Goal: Information Seeking & Learning: Compare options

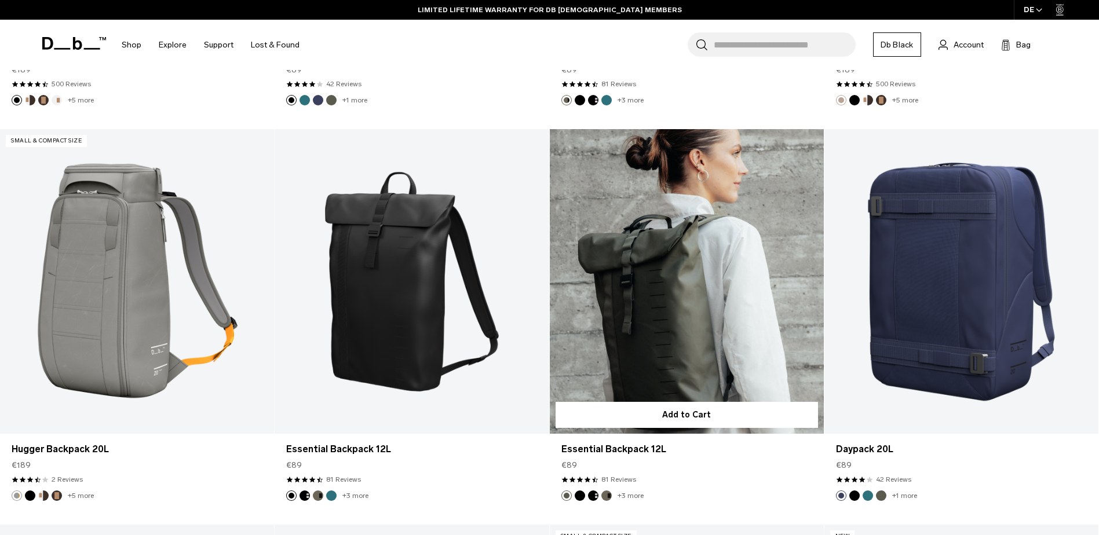
scroll to position [695, 0]
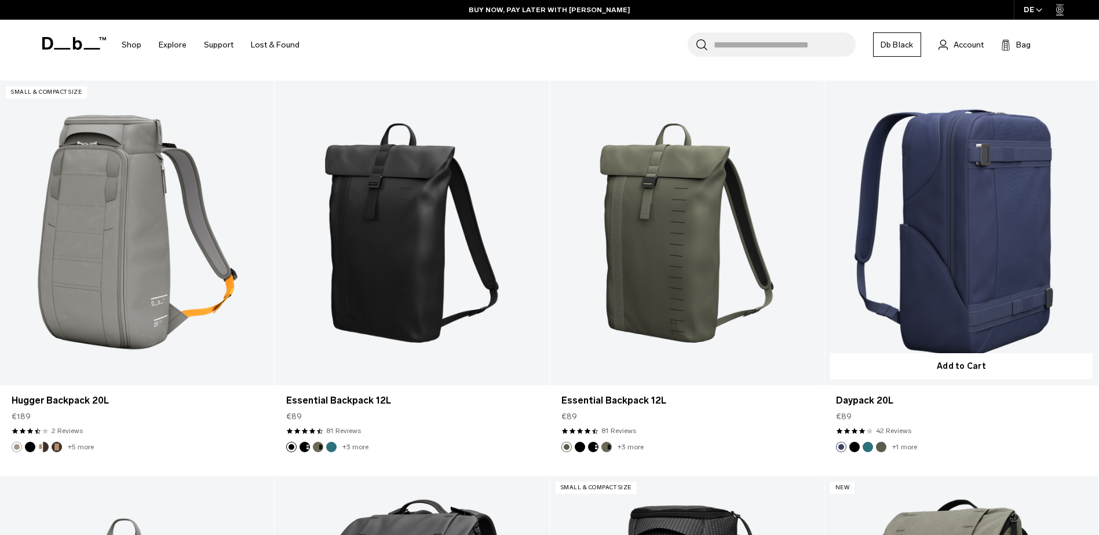
click at [869, 449] on button "Midnight Teal" at bounding box center [868, 447] width 10 height 10
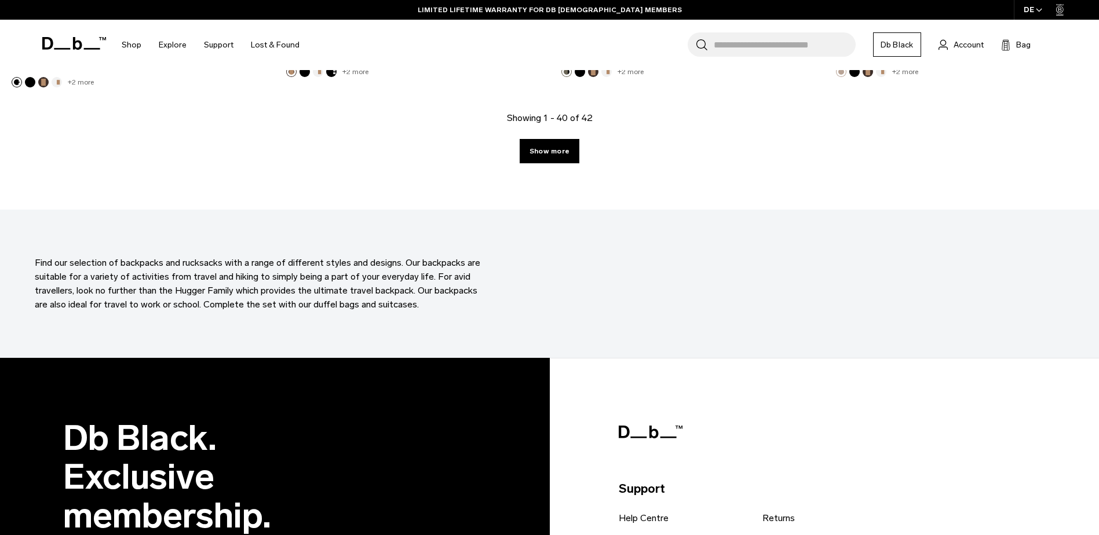
scroll to position [4230, 0]
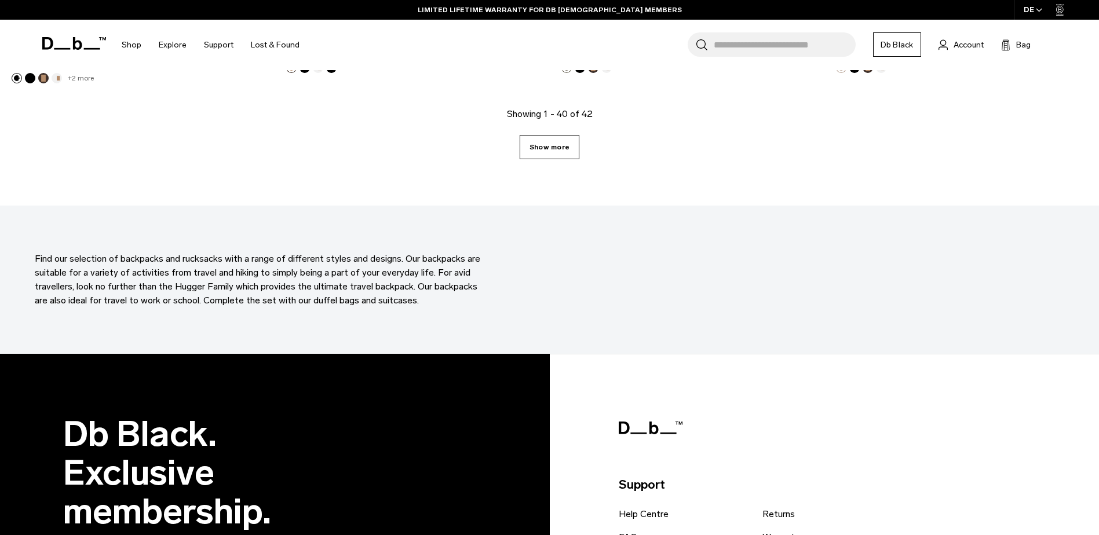
click at [546, 146] on link "Show more" at bounding box center [550, 147] width 60 height 24
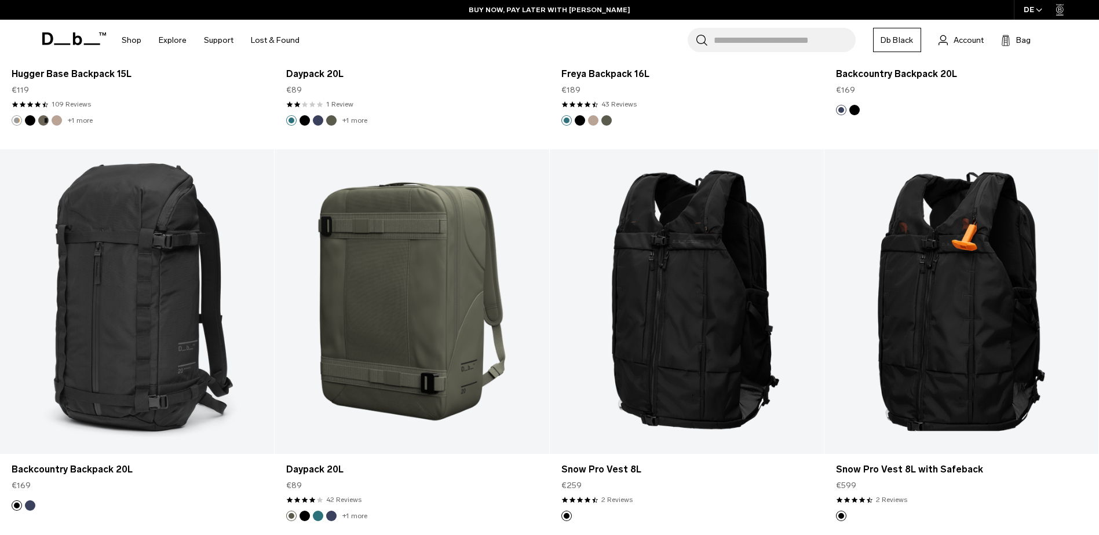
scroll to position [2202, 0]
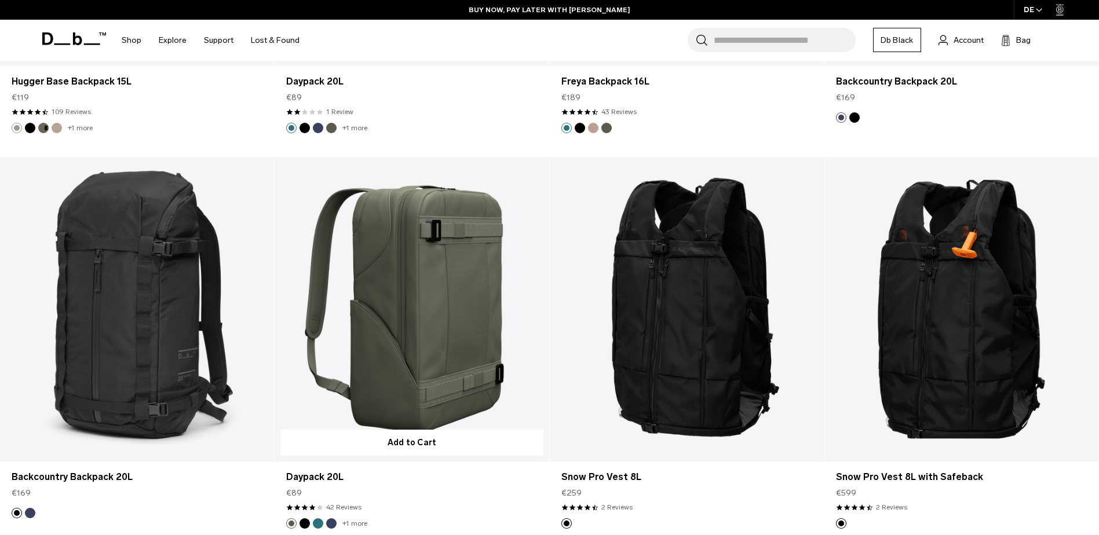
click at [375, 296] on link "Daypack 20L" at bounding box center [412, 309] width 274 height 305
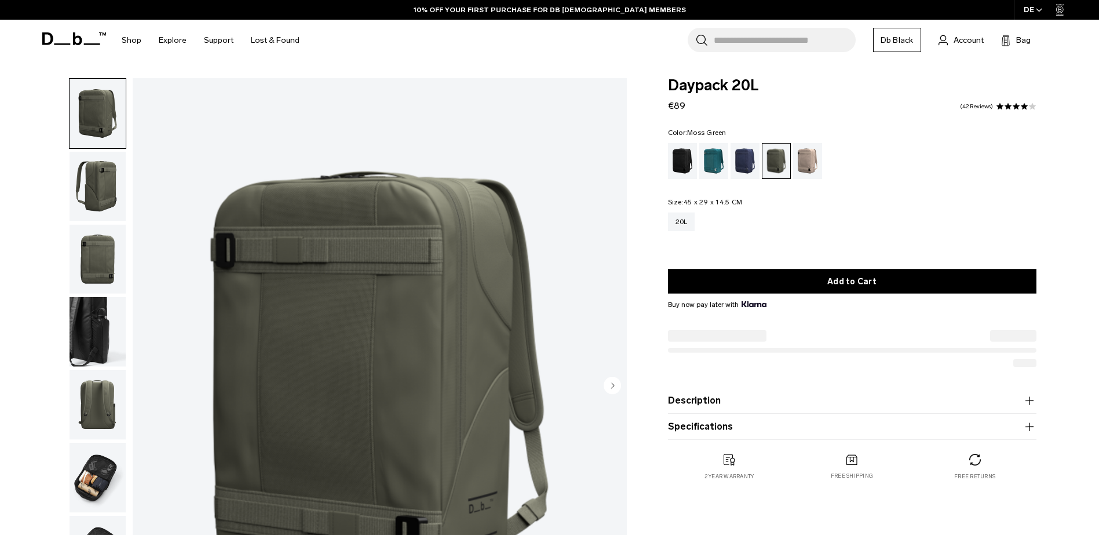
click at [97, 184] on img "button" at bounding box center [98, 187] width 56 height 70
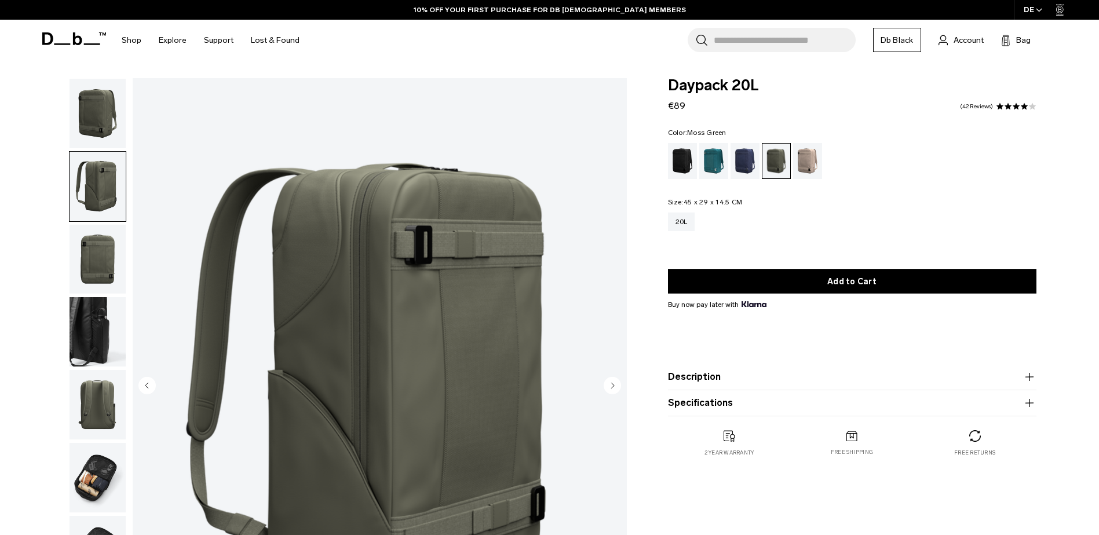
click at [92, 251] on img "button" at bounding box center [98, 260] width 56 height 70
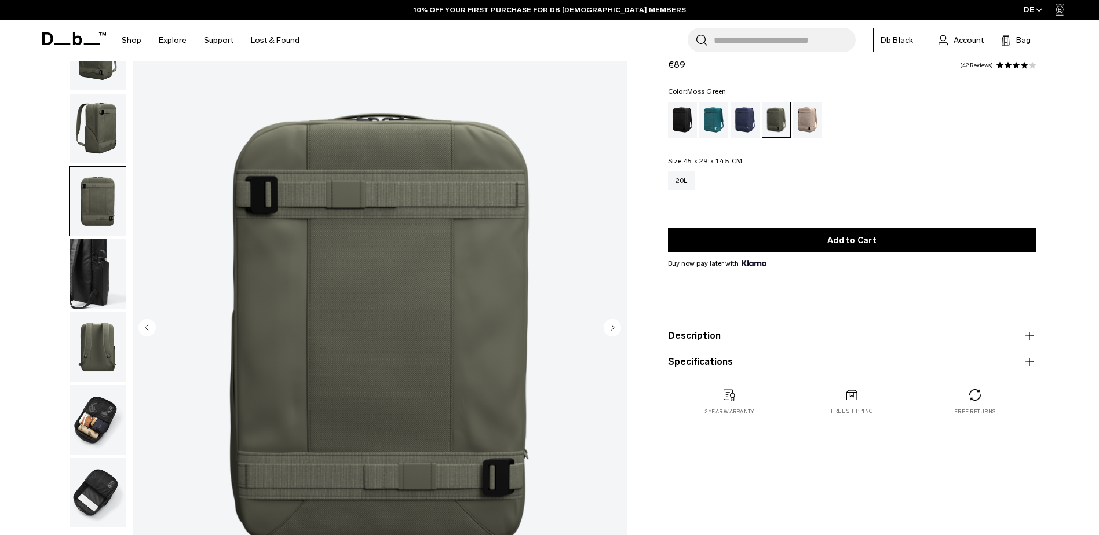
scroll to position [116, 0]
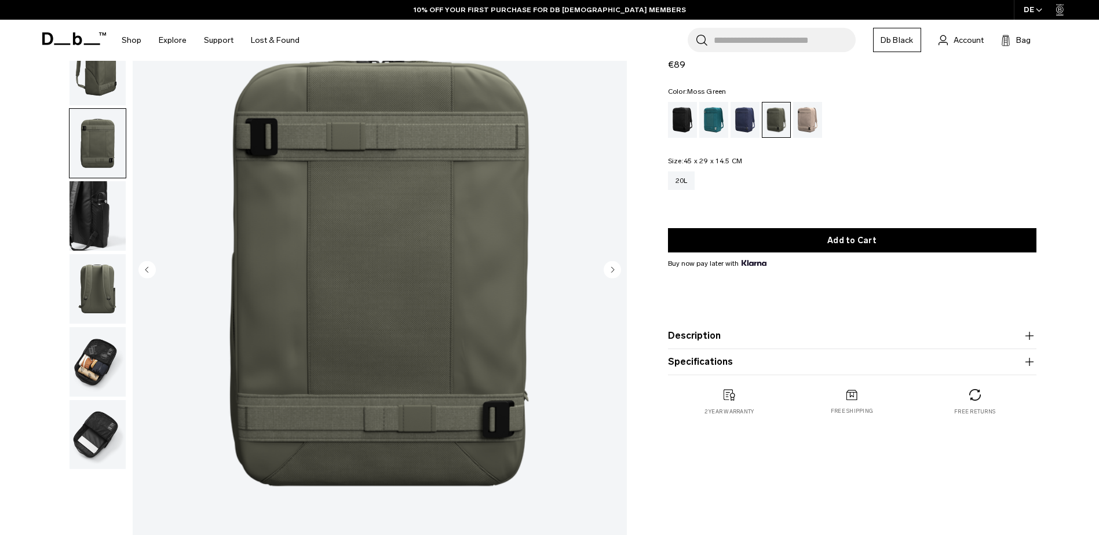
click at [98, 214] on img "button" at bounding box center [98, 216] width 56 height 70
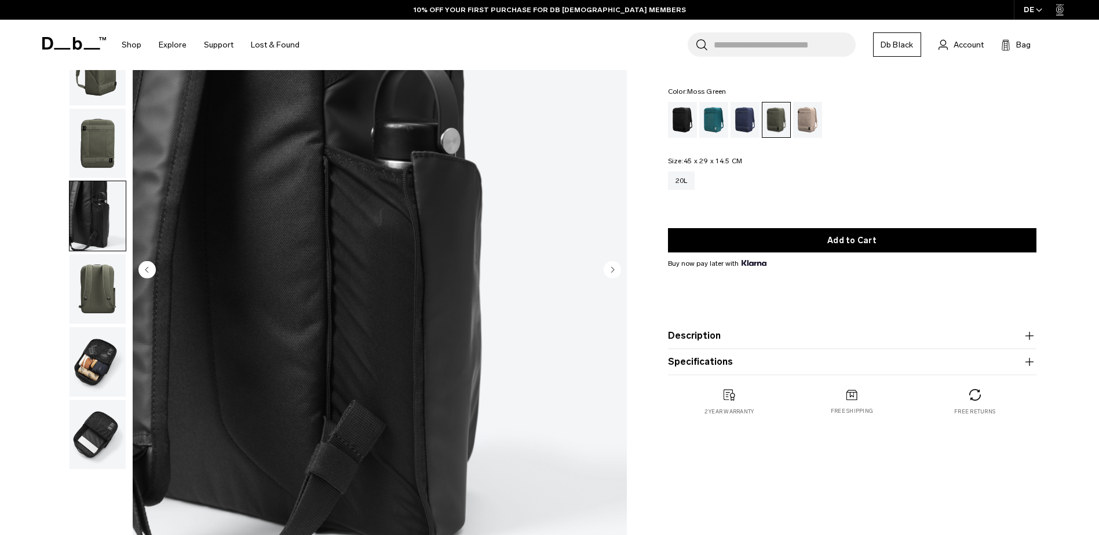
scroll to position [58, 0]
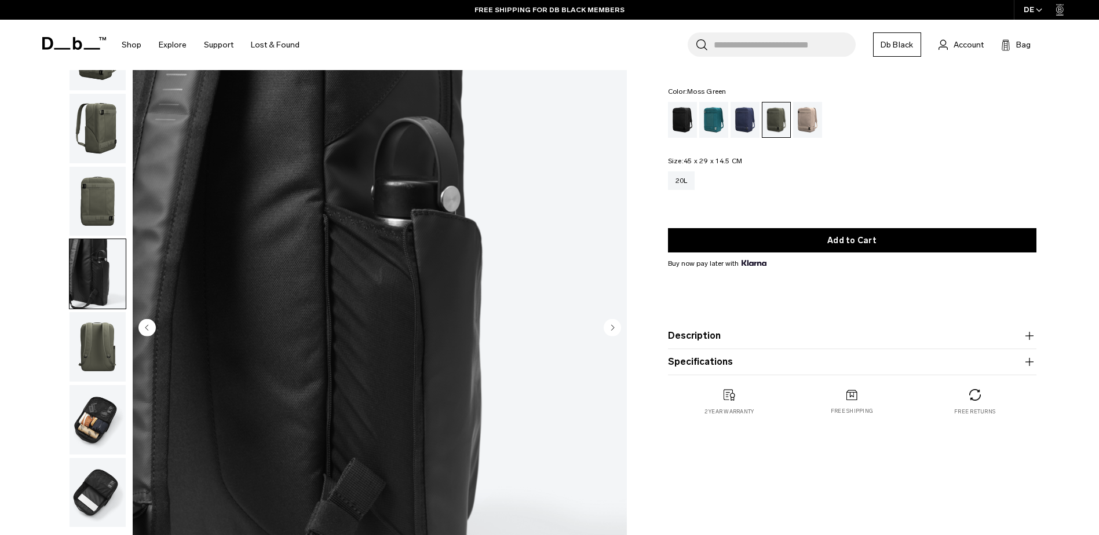
click at [98, 345] on img "button" at bounding box center [98, 347] width 56 height 70
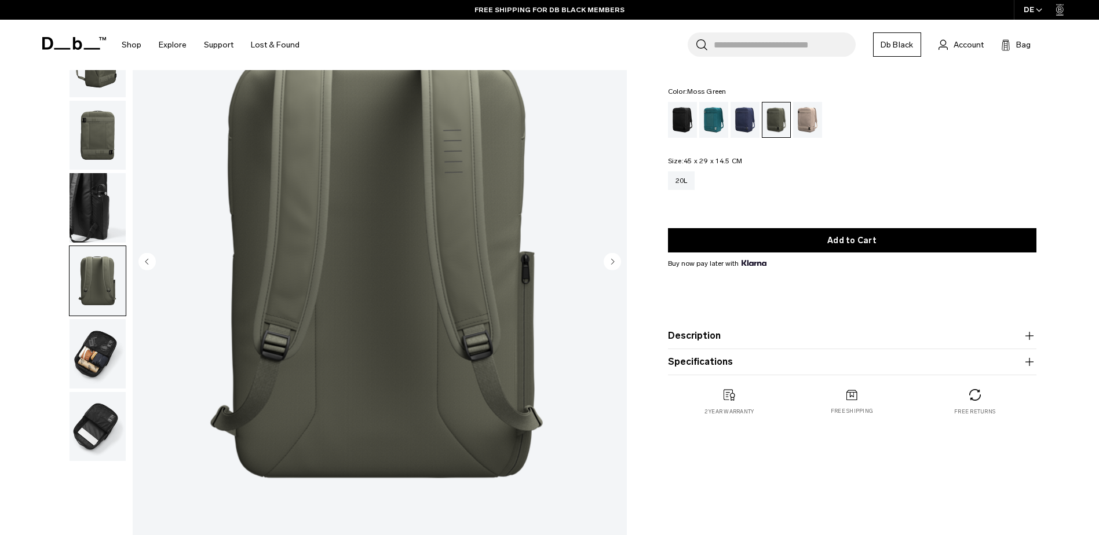
scroll to position [174, 0]
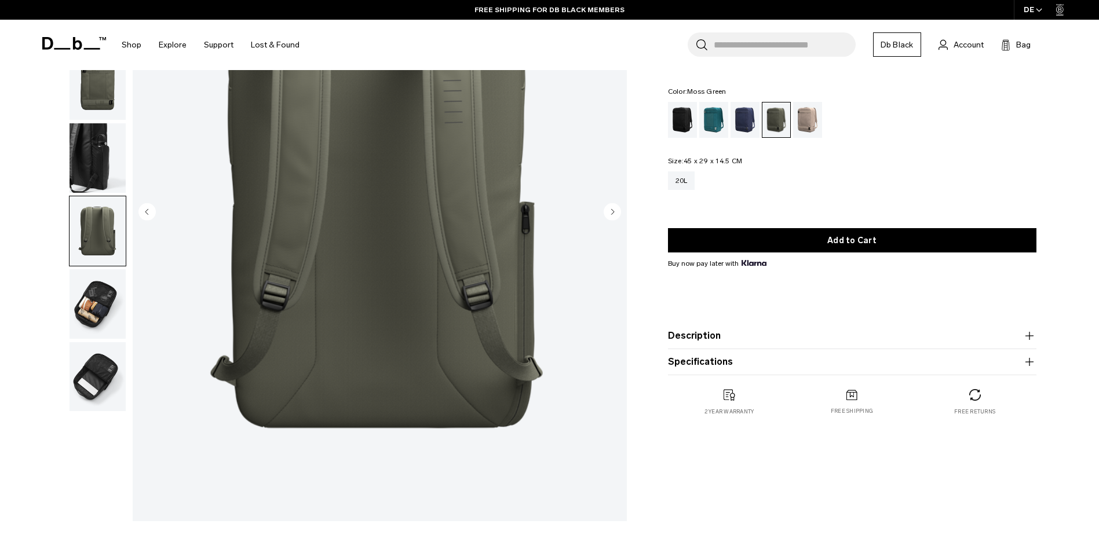
click at [92, 304] on img "button" at bounding box center [98, 304] width 56 height 70
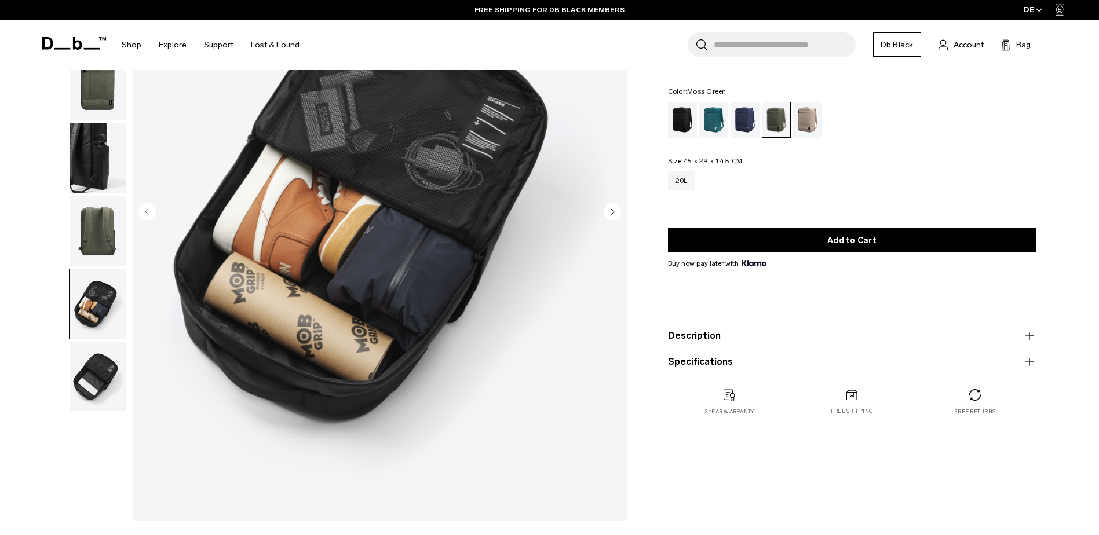
scroll to position [116, 0]
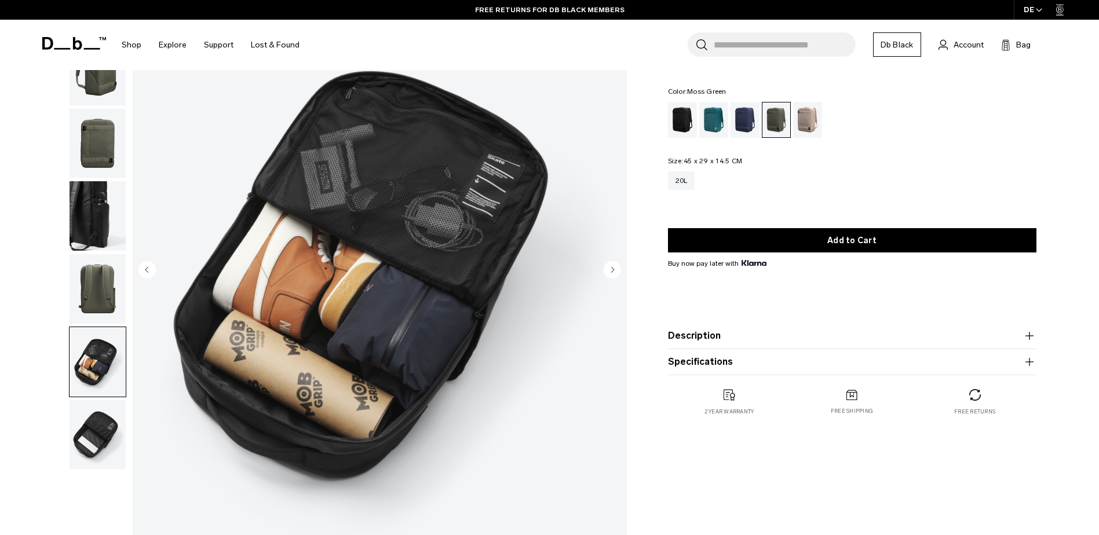
click at [102, 431] on img "button" at bounding box center [98, 435] width 56 height 70
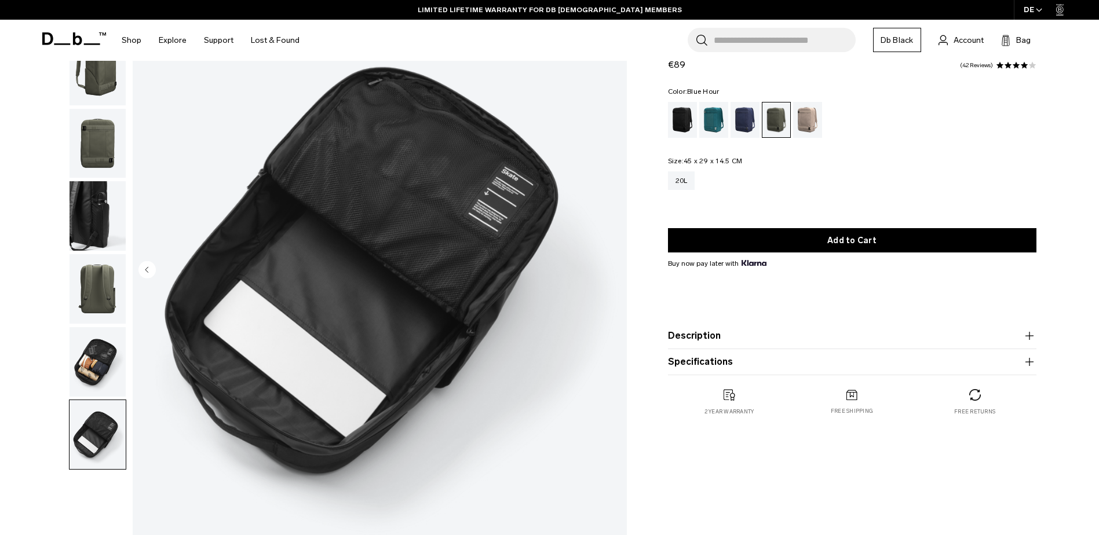
click at [738, 120] on div "Blue Hour" at bounding box center [746, 120] width 30 height 36
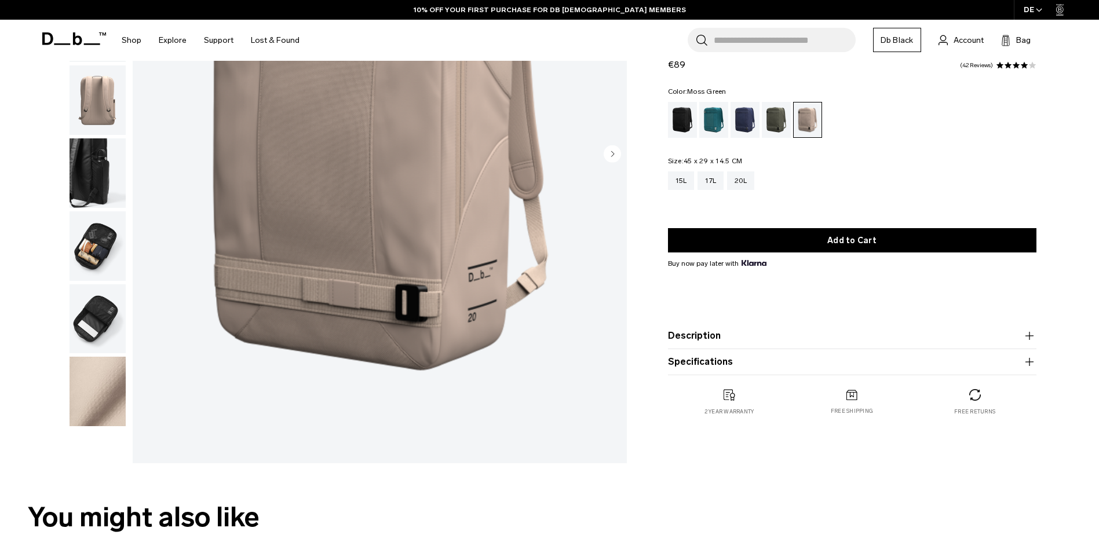
click at [781, 128] on div "Moss Green" at bounding box center [777, 120] width 30 height 36
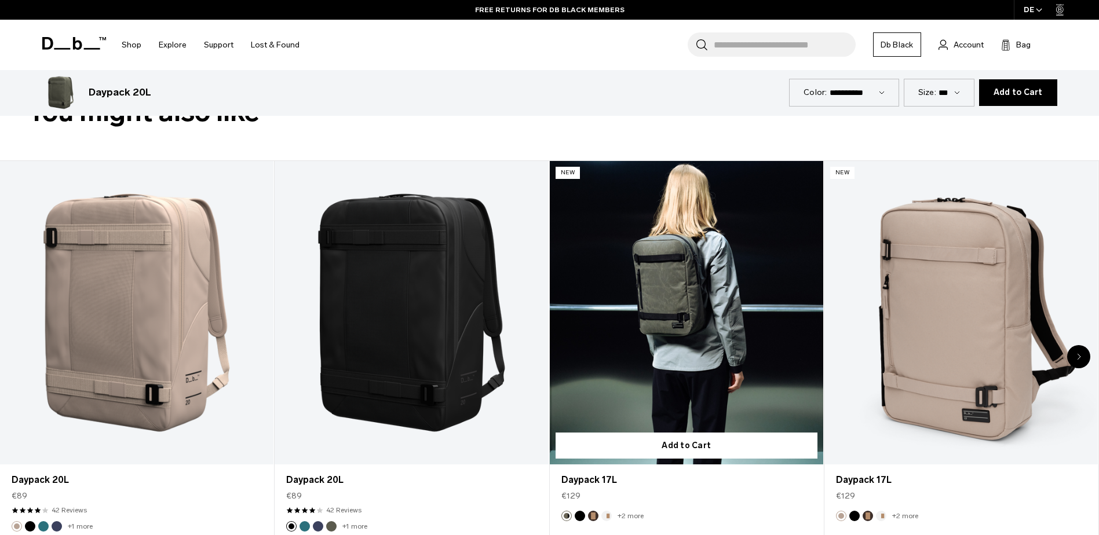
scroll to position [695, 0]
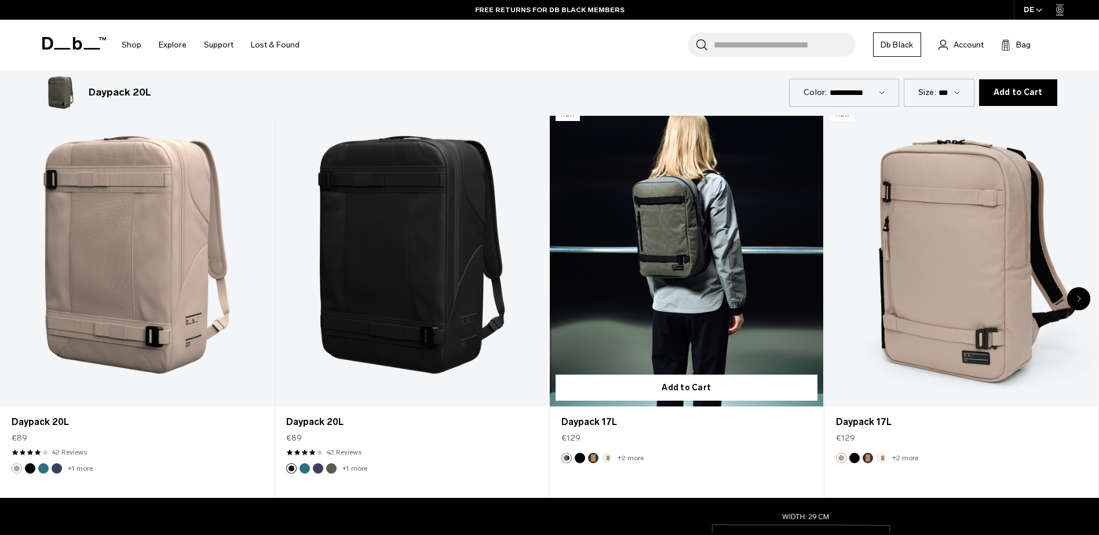
click at [687, 251] on link "Daypack 17L" at bounding box center [686, 255] width 273 height 304
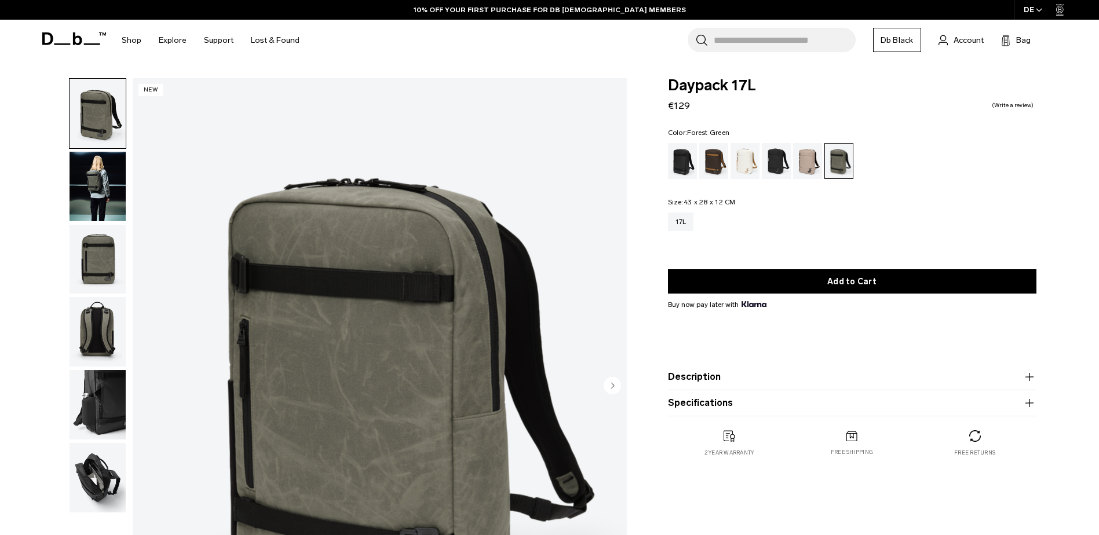
click at [101, 173] on img "button" at bounding box center [98, 187] width 56 height 70
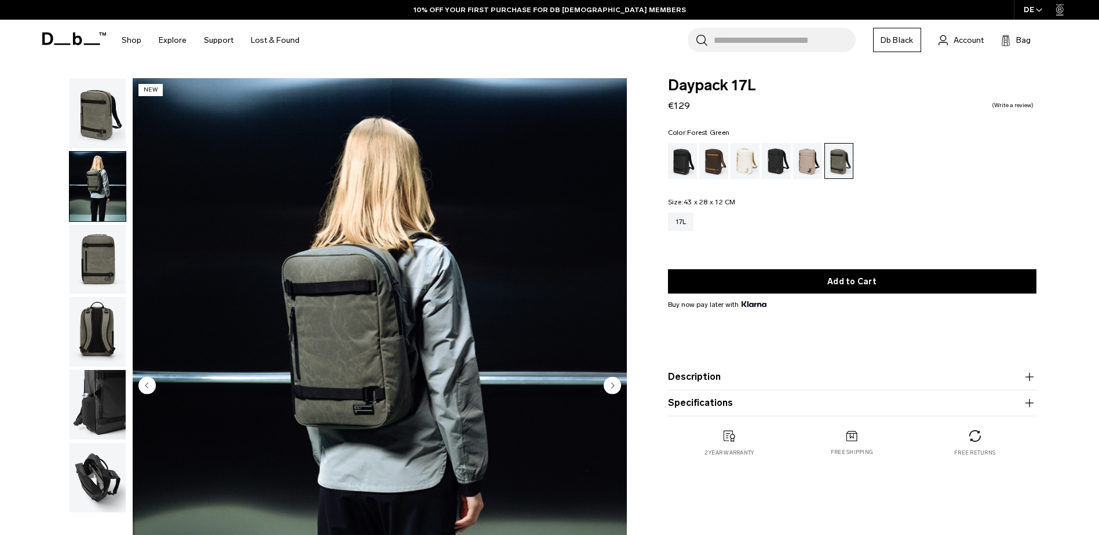
scroll to position [58, 0]
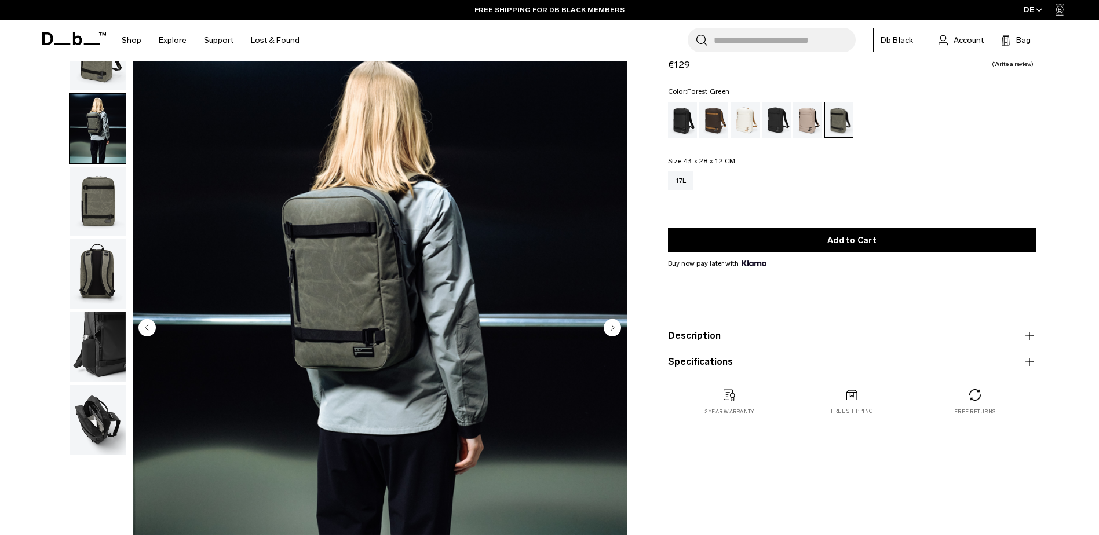
click at [93, 197] on img "button" at bounding box center [98, 202] width 56 height 70
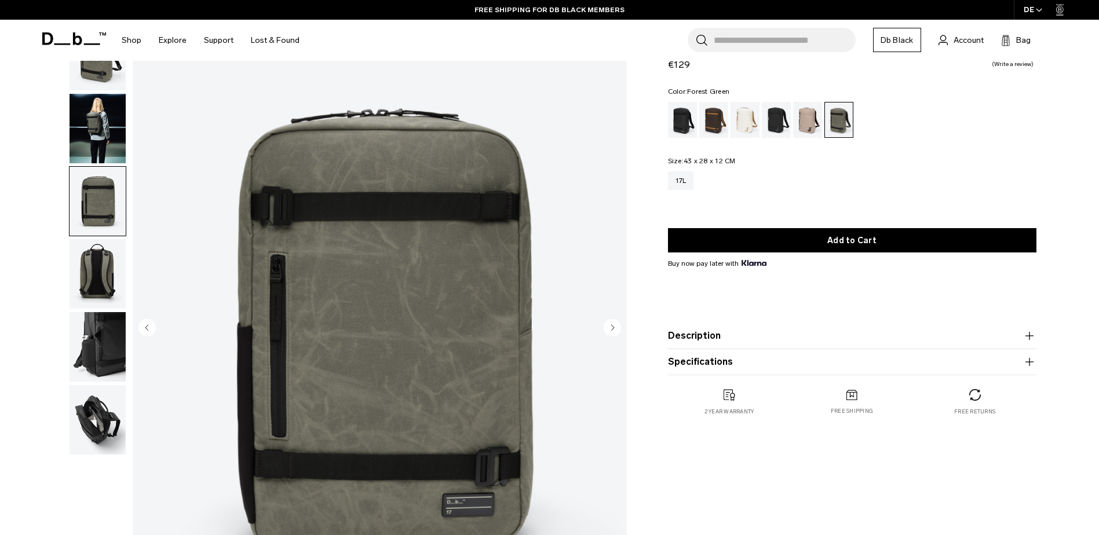
scroll to position [116, 0]
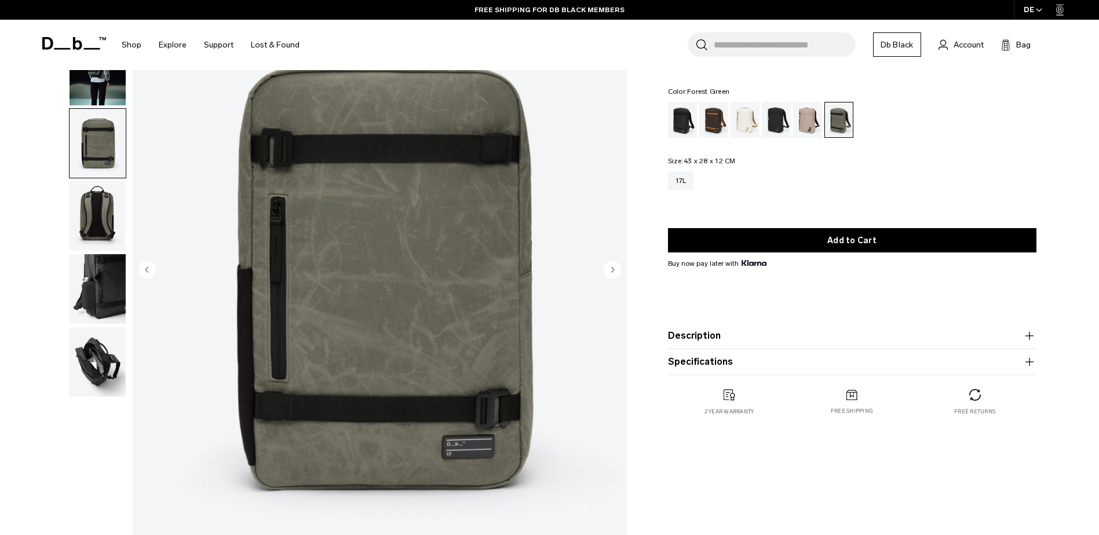
click at [92, 210] on img "button" at bounding box center [98, 216] width 56 height 70
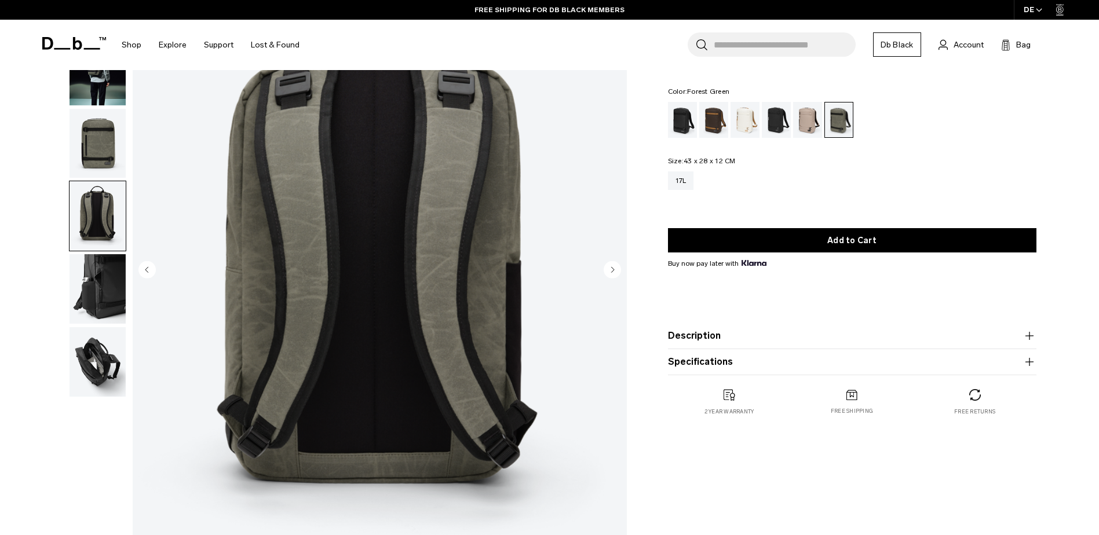
click at [94, 279] on img "button" at bounding box center [98, 289] width 56 height 70
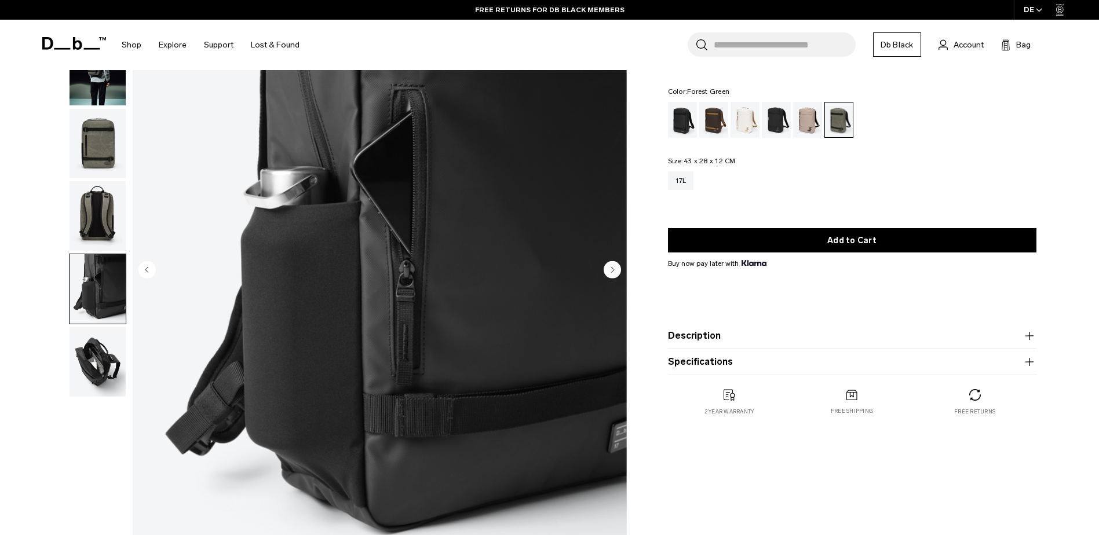
click at [88, 361] on img "button" at bounding box center [98, 362] width 56 height 70
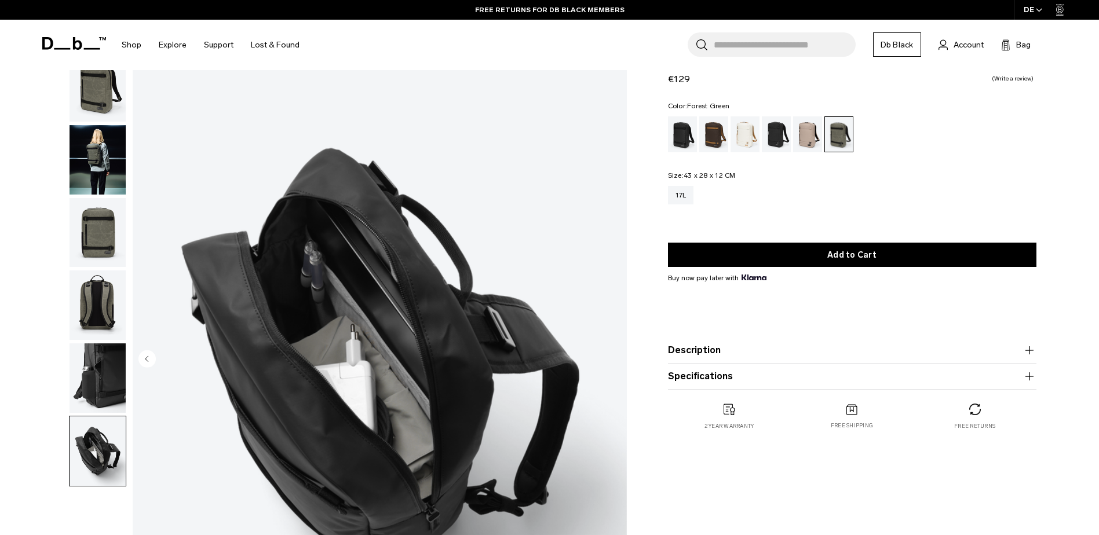
scroll to position [0, 0]
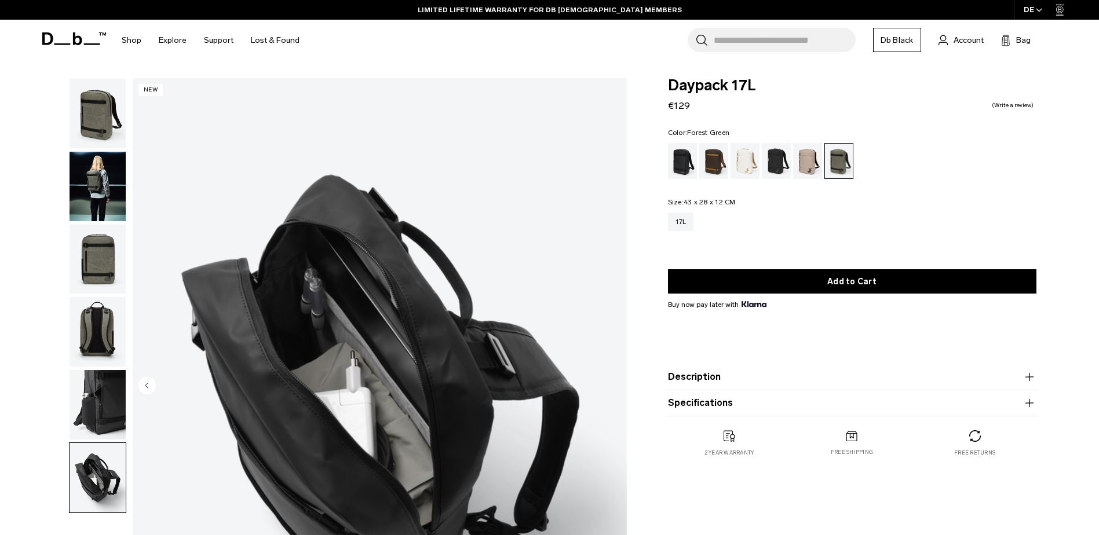
click at [103, 269] on img "button" at bounding box center [98, 260] width 56 height 70
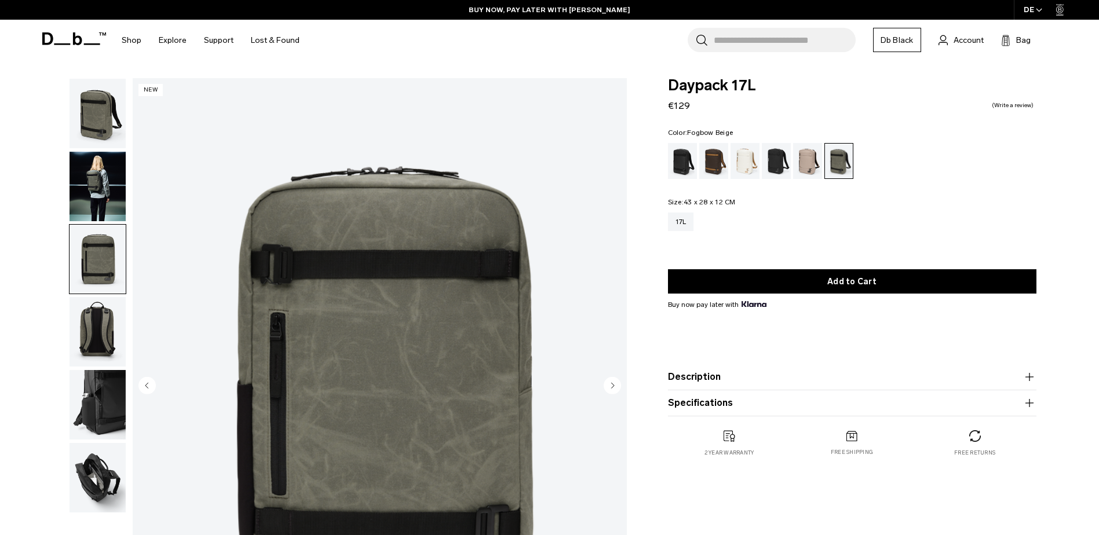
click at [810, 165] on div "Fogbow Beige" at bounding box center [808, 161] width 30 height 36
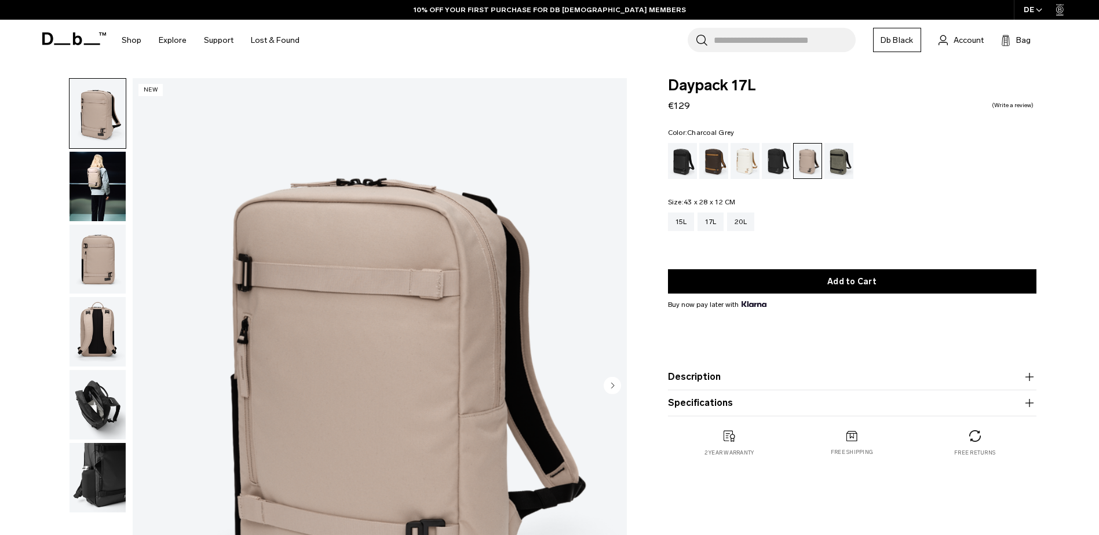
click at [780, 155] on div "Charcoal Grey" at bounding box center [777, 161] width 30 height 36
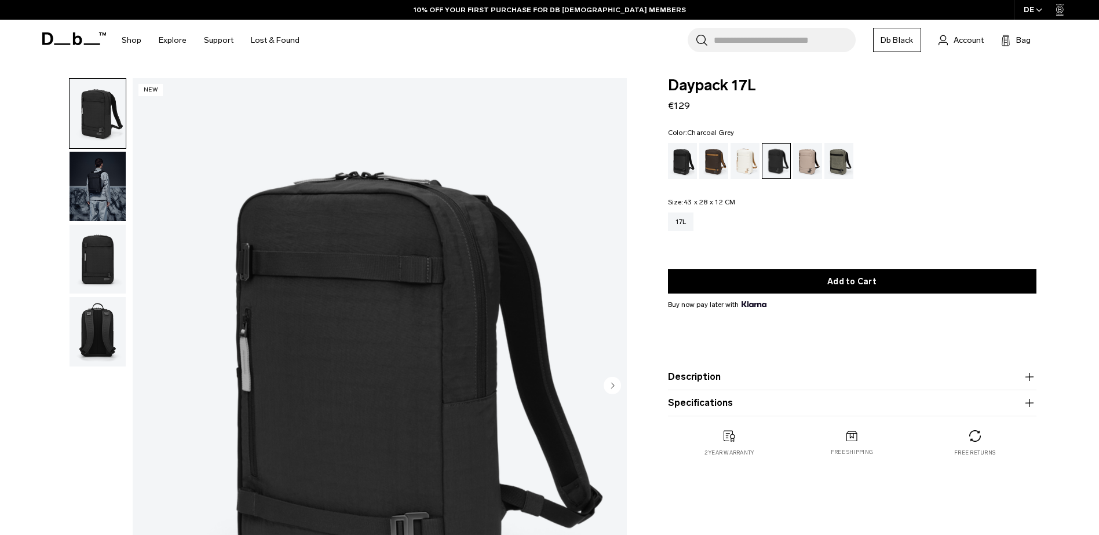
click at [104, 199] on img "button" at bounding box center [98, 187] width 56 height 70
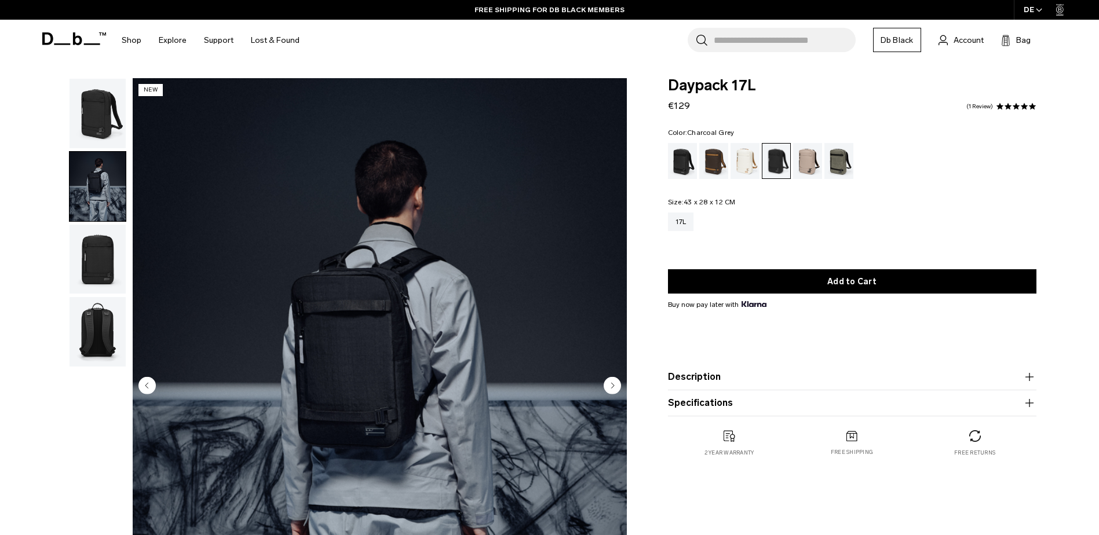
click at [97, 319] on img "button" at bounding box center [98, 332] width 56 height 70
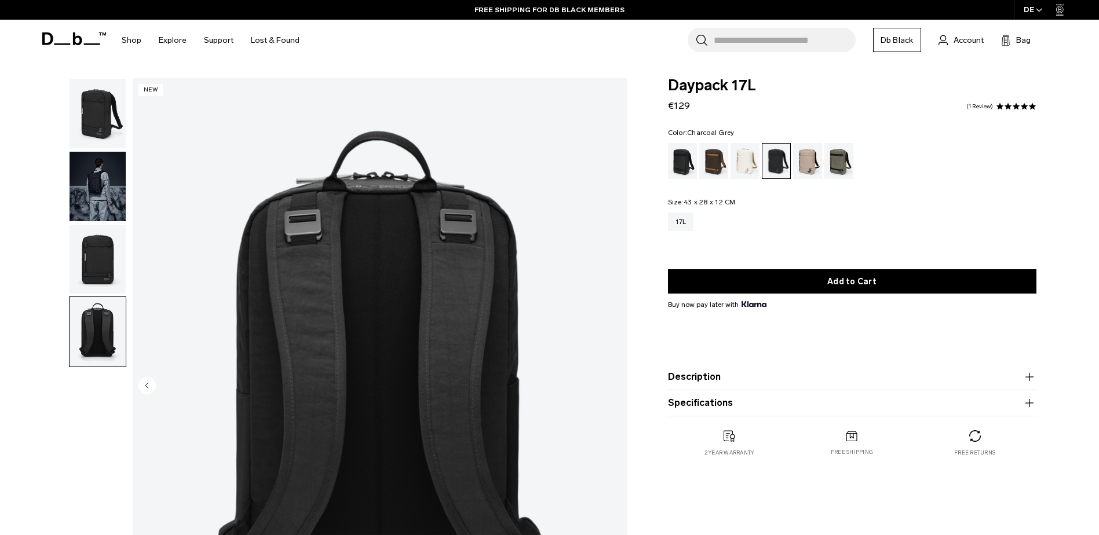
click at [89, 269] on img "button" at bounding box center [98, 260] width 56 height 70
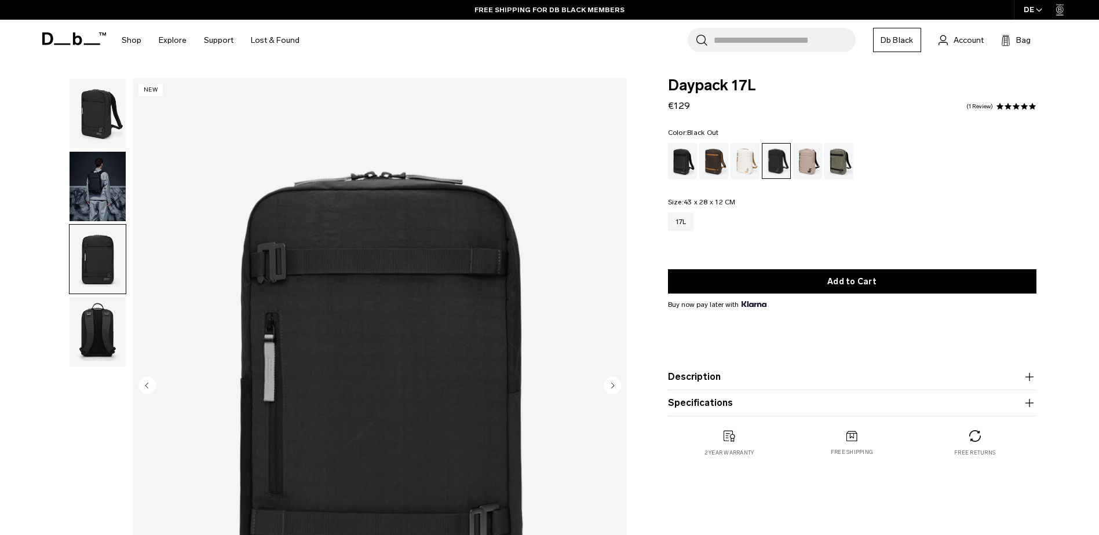
click at [683, 163] on div "Black Out" at bounding box center [683, 161] width 30 height 36
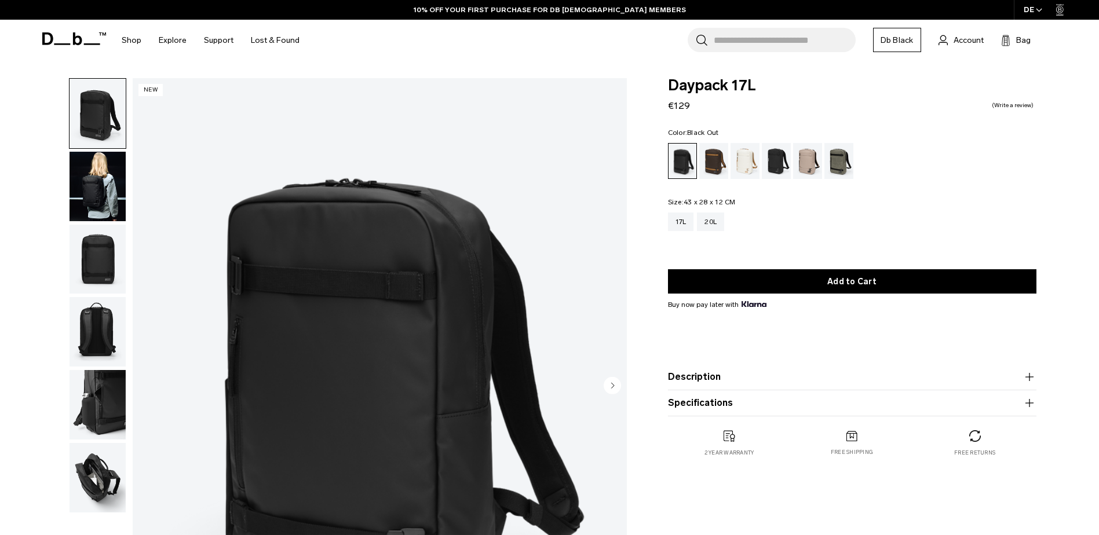
click at [108, 183] on img "button" at bounding box center [98, 187] width 56 height 70
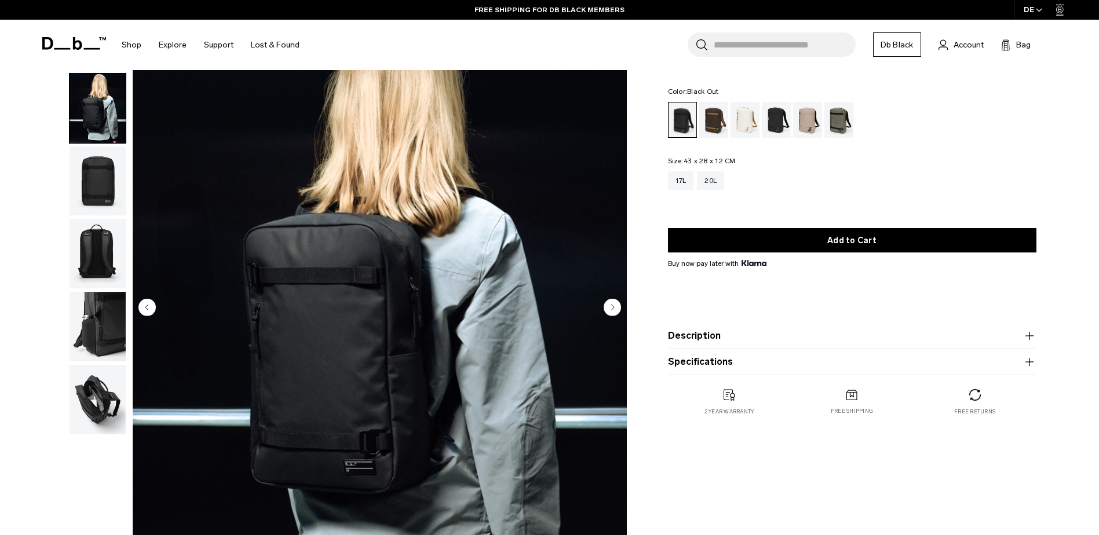
scroll to position [58, 0]
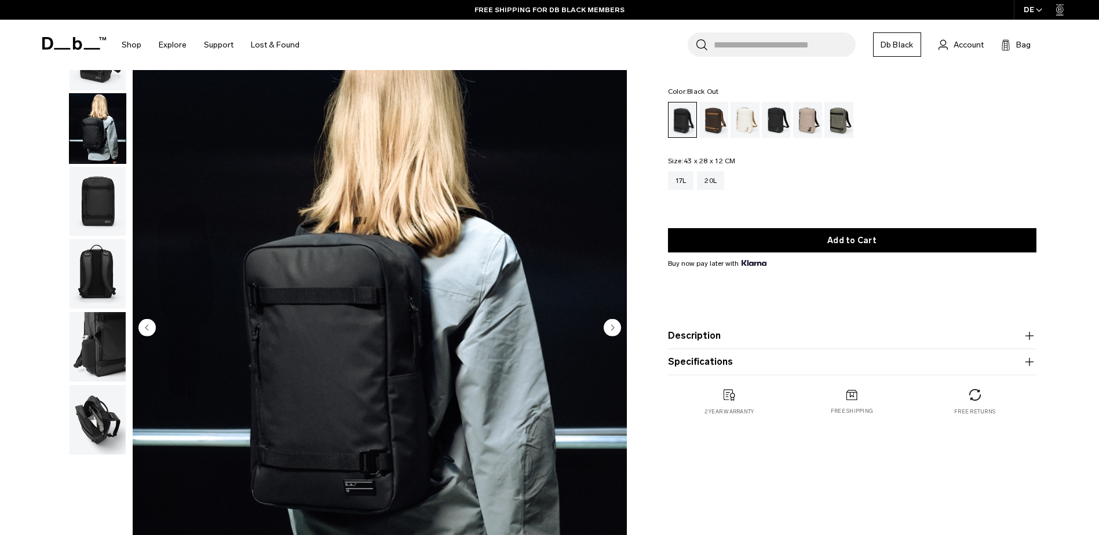
click at [106, 207] on img "button" at bounding box center [98, 202] width 56 height 70
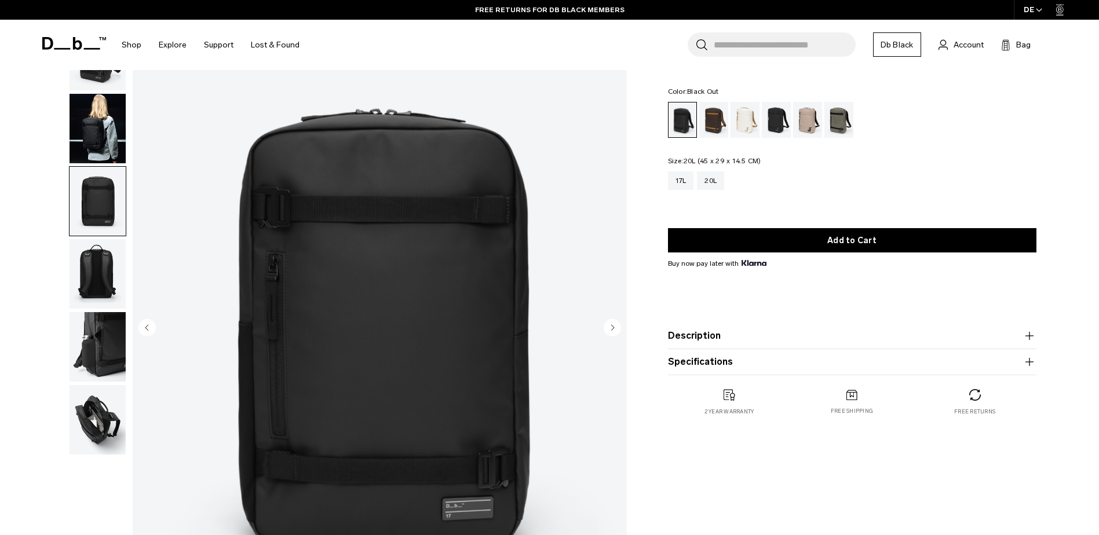
drag, startPoint x: 714, startPoint y: 180, endPoint x: 770, endPoint y: 181, distance: 56.2
click at [714, 180] on div "20L" at bounding box center [710, 181] width 27 height 19
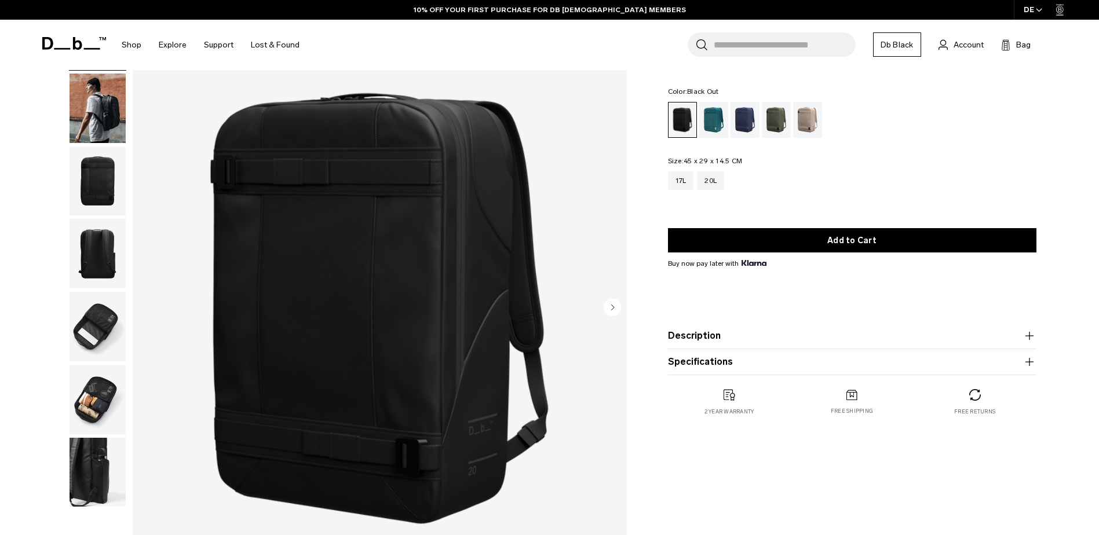
scroll to position [58, 0]
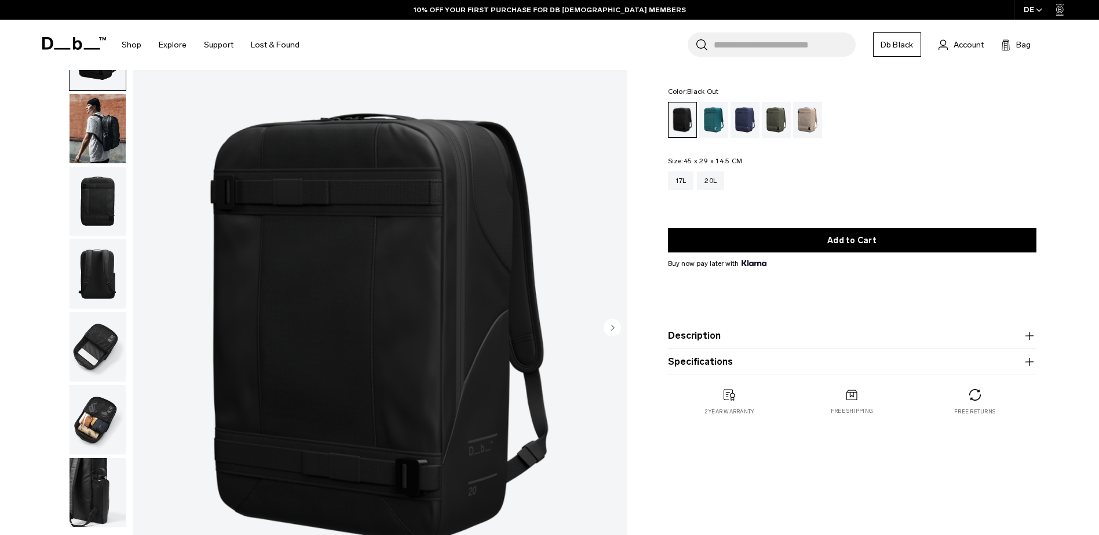
click at [117, 128] on img "button" at bounding box center [98, 129] width 56 height 70
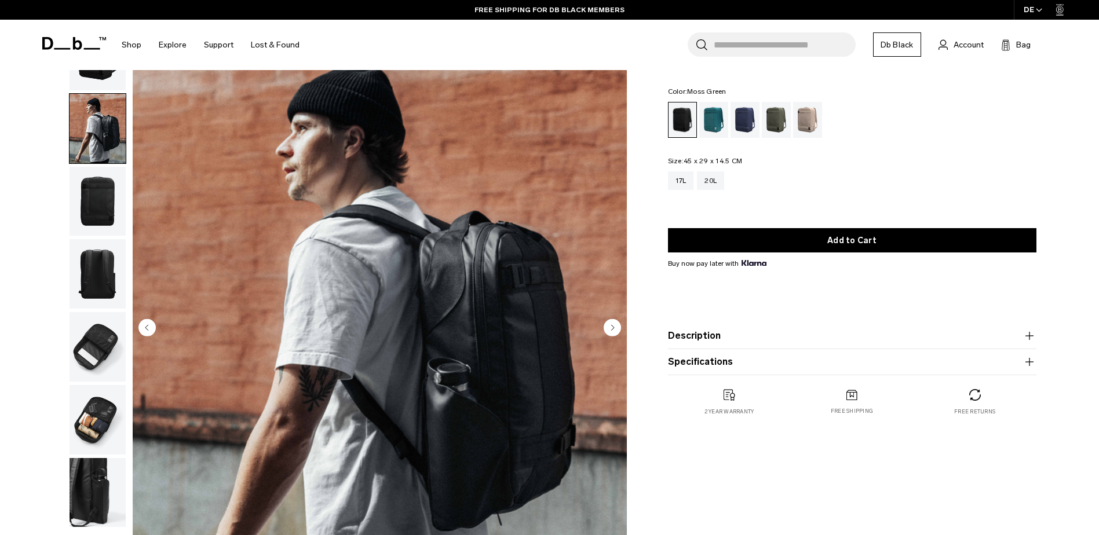
click at [771, 123] on div "Moss Green" at bounding box center [777, 120] width 30 height 36
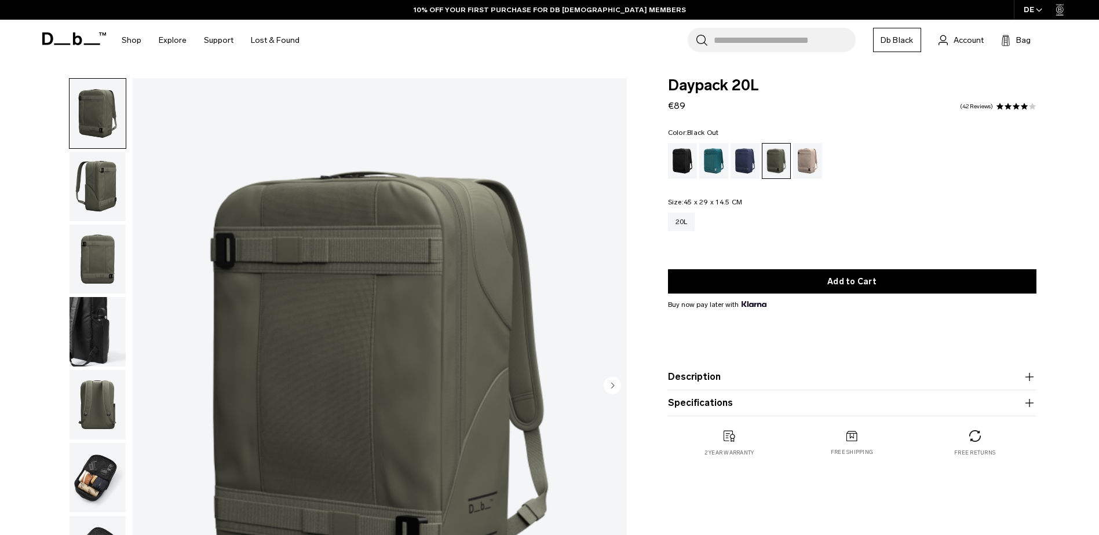
click at [685, 161] on div "Black Out" at bounding box center [683, 161] width 30 height 36
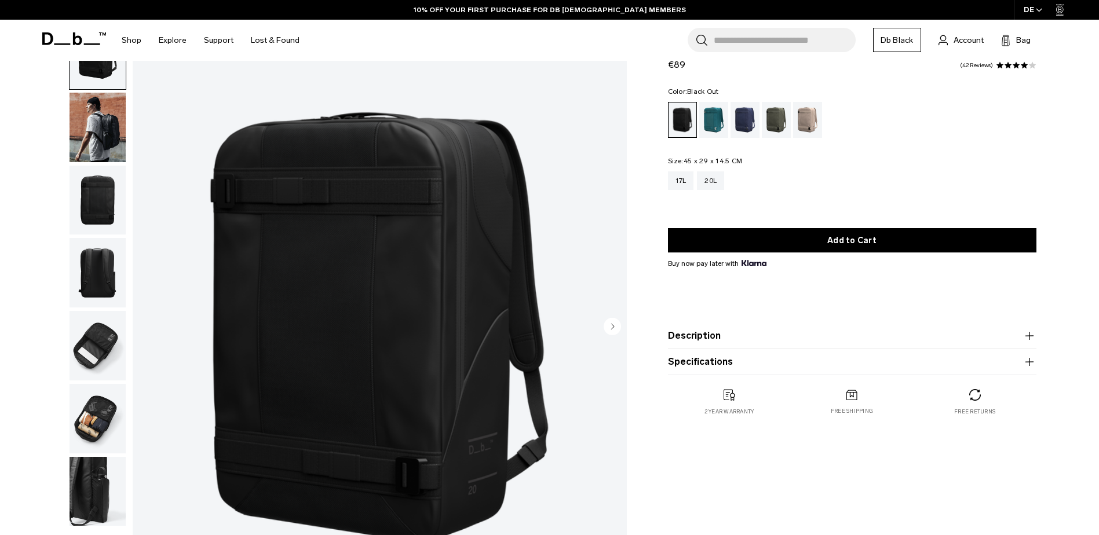
scroll to position [58, 0]
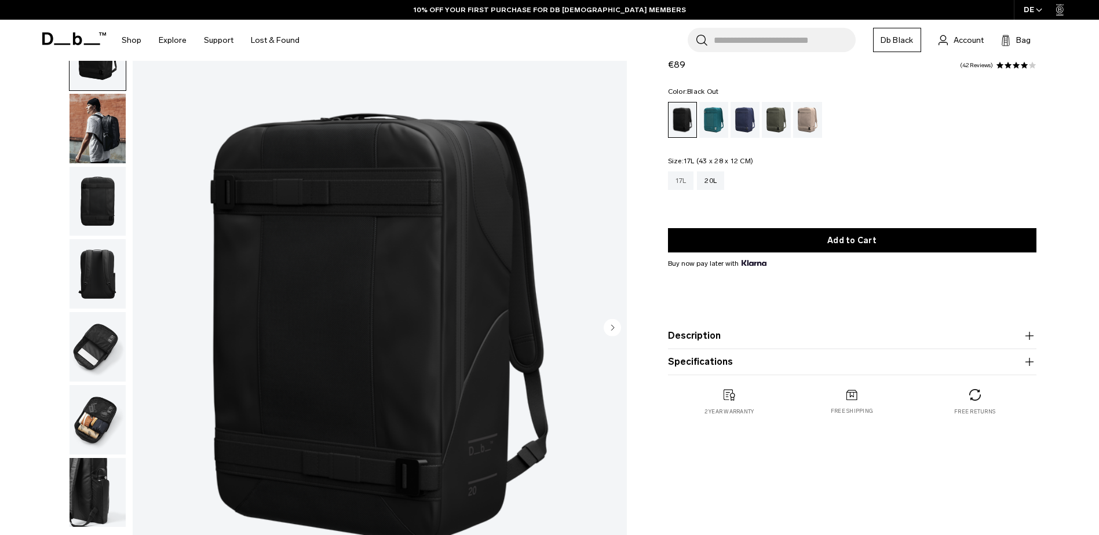
click at [678, 172] on div "17L" at bounding box center [681, 181] width 26 height 19
